Goal: Task Accomplishment & Management: Complete application form

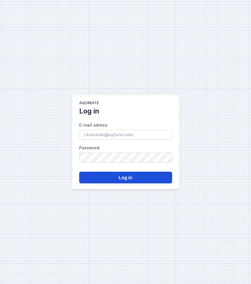
type input "[PERSON_NAME][EMAIL_ADDRESS][DOMAIN_NAME]"
click at [140, 182] on button "Log in" at bounding box center [125, 177] width 93 height 12
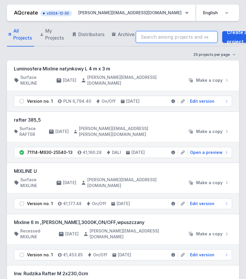
click at [181, 37] on input "search" at bounding box center [177, 37] width 82 height 12
paste input "46965-M930-WB-DA-12"
type input "46965-M930-WB-DA-12"
click at [133, 54] on div "25 projects per page 50 projects per page 100 projects per page" at bounding box center [123, 54] width 233 height 7
click at [199, 35] on input "46965-M930-WB-DA-12" at bounding box center [177, 37] width 82 height 12
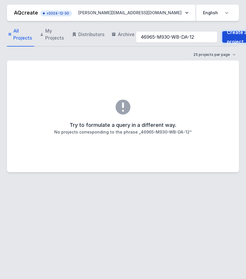
click at [235, 36] on link "Create a project" at bounding box center [241, 37] width 37 height 12
click at [185, 35] on input "46965-M930-WB-DA-12" at bounding box center [177, 37] width 82 height 12
click at [200, 36] on input "46965-M930-WB-DA-12" at bounding box center [177, 37] width 82 height 12
click at [153, 37] on input "46965-M930-WB-DA-12" at bounding box center [177, 37] width 82 height 12
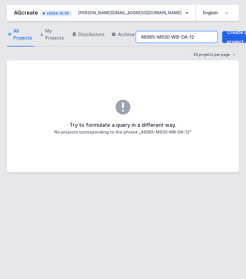
click at [137, 37] on input "46965-M930-WB-DA-12" at bounding box center [177, 37] width 82 height 12
drag, startPoint x: 153, startPoint y: 37, endPoint x: 130, endPoint y: 33, distance: 23.9
click at [130, 33] on div "All Projects My Projects Distributors Archive 46965-M930-WB-DA-12 Create a proj…" at bounding box center [123, 37] width 233 height 19
